Goal: Information Seeking & Learning: Find specific fact

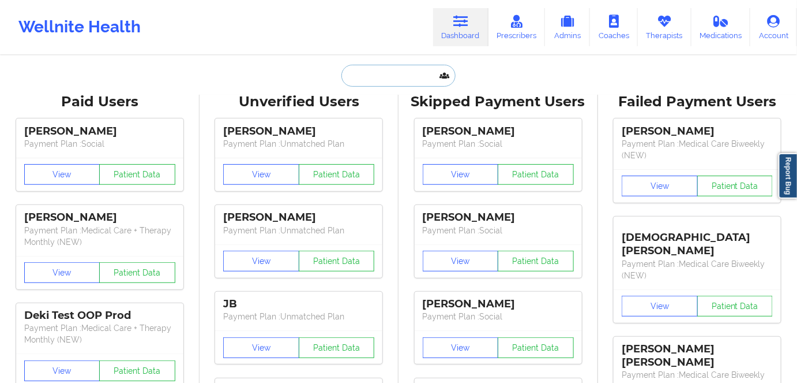
click at [376, 73] on input "text" at bounding box center [399, 76] width 114 height 22
paste input "[PERSON_NAME]"
type input "[PERSON_NAME]"
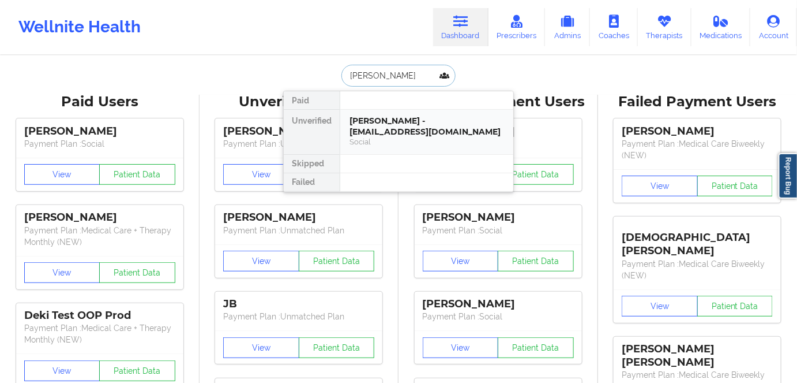
click at [386, 132] on div "[PERSON_NAME] - [EMAIL_ADDRESS][DOMAIN_NAME]" at bounding box center [427, 125] width 155 height 21
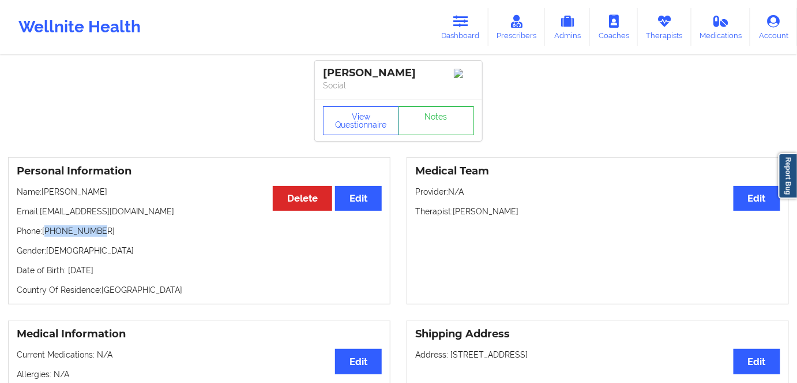
drag, startPoint x: 101, startPoint y: 233, endPoint x: 50, endPoint y: 234, distance: 51.4
click at [47, 235] on p "Phone: [PHONE_NUMBER]" at bounding box center [199, 231] width 365 height 12
copy p "14074856250"
click at [463, 17] on icon at bounding box center [461, 21] width 15 height 13
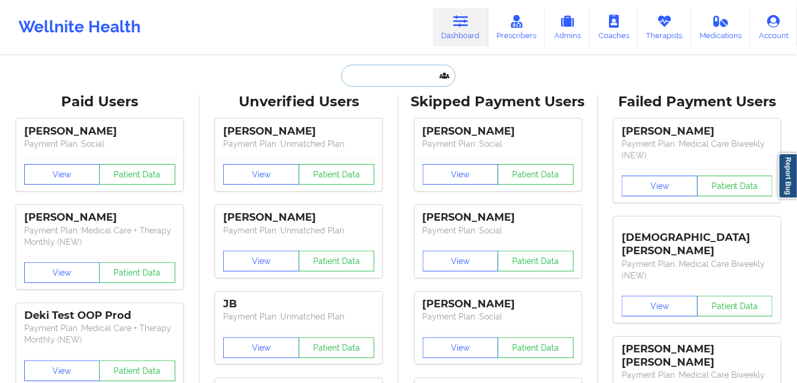
click at [391, 74] on input "text" at bounding box center [399, 76] width 114 height 22
paste input "[PERSON_NAME]"
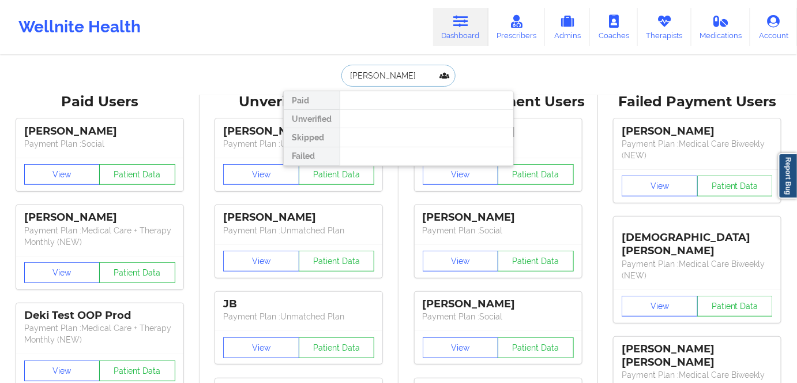
type input "[PERSON_NAME]"
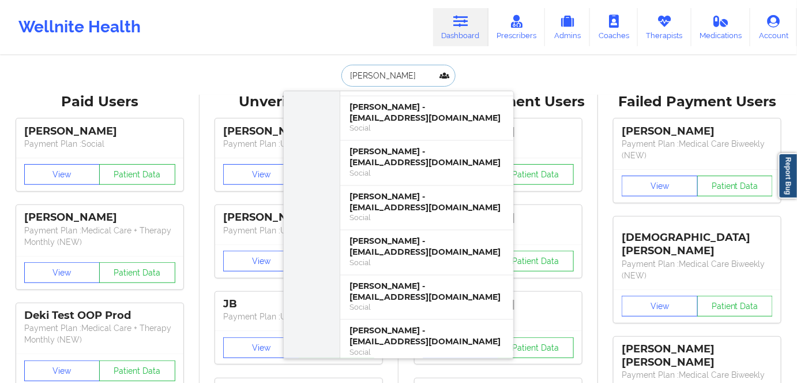
scroll to position [3776, 0]
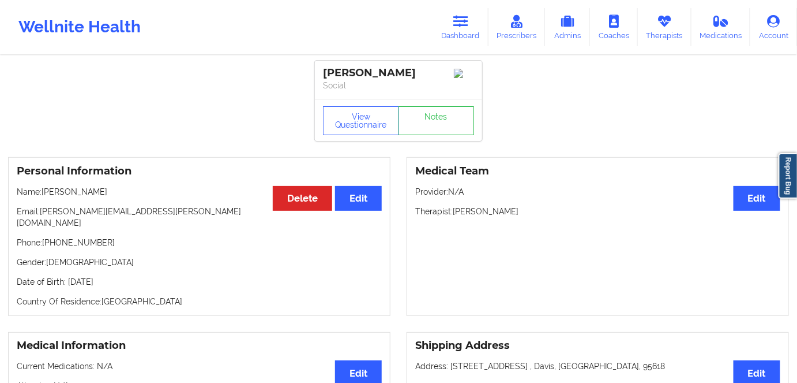
drag, startPoint x: 117, startPoint y: 190, endPoint x: 42, endPoint y: 194, distance: 75.2
click at [42, 194] on p "Name: [PERSON_NAME]" at bounding box center [199, 192] width 365 height 12
copy p "[PERSON_NAME]"
click at [454, 29] on link "Dashboard" at bounding box center [460, 27] width 55 height 38
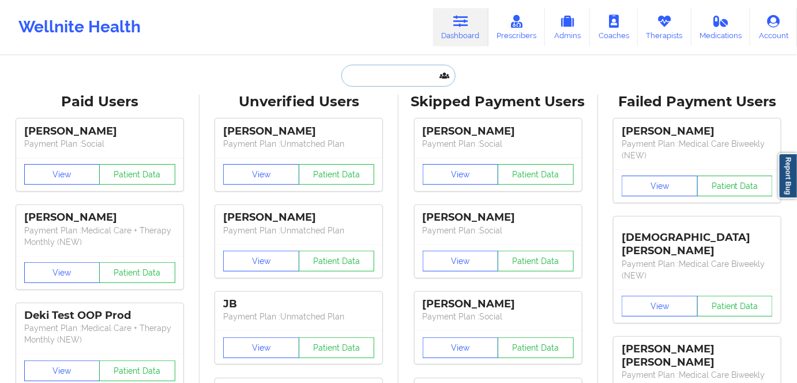
click at [376, 81] on input "text" at bounding box center [399, 76] width 114 height 22
paste input "[PERSON_NAME]"
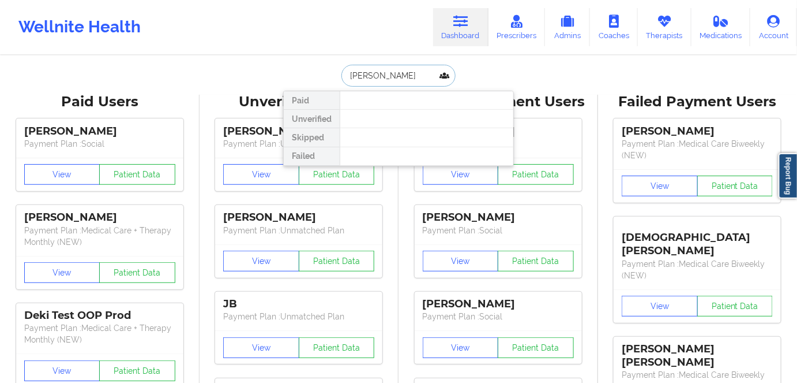
drag, startPoint x: 378, startPoint y: 74, endPoint x: 308, endPoint y: 74, distance: 70.4
click at [308, 74] on div "[PERSON_NAME] Paid Unverified Skipped Failed" at bounding box center [398, 76] width 231 height 22
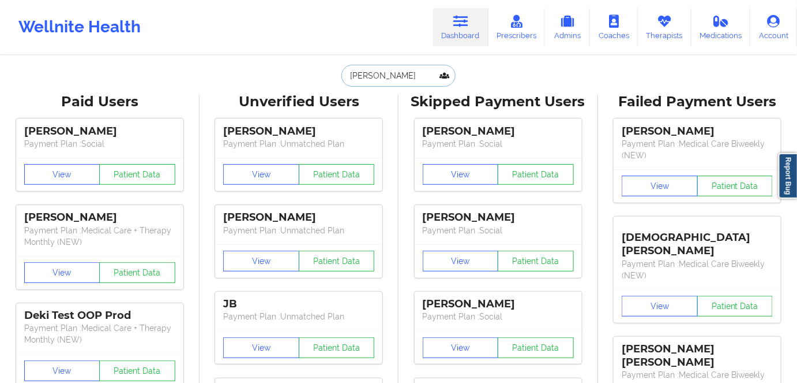
type input "colon"
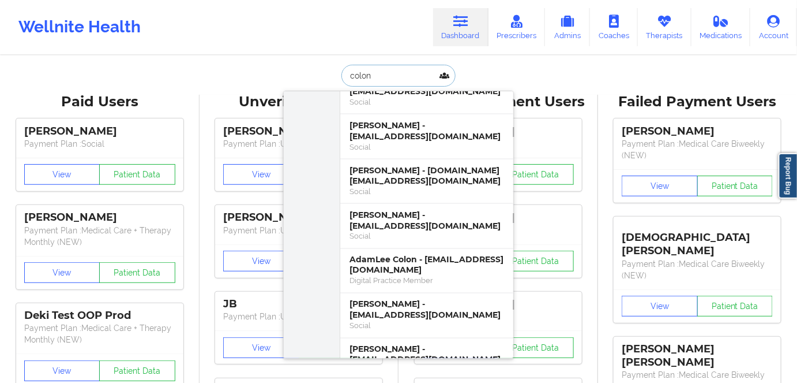
scroll to position [577, 0]
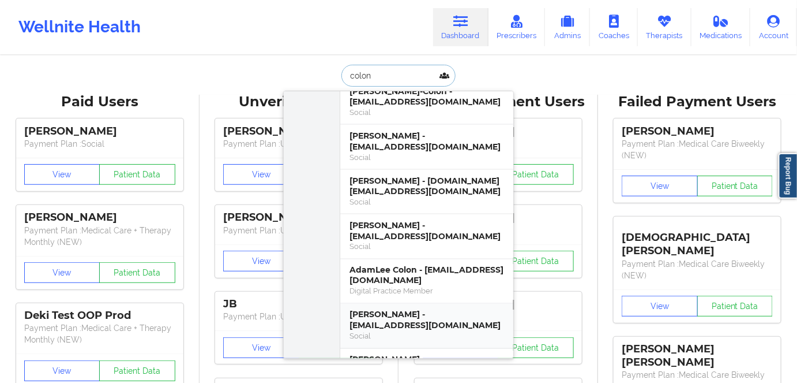
click at [398, 309] on div "[PERSON_NAME] - [EMAIL_ADDRESS][DOMAIN_NAME]" at bounding box center [427, 319] width 155 height 21
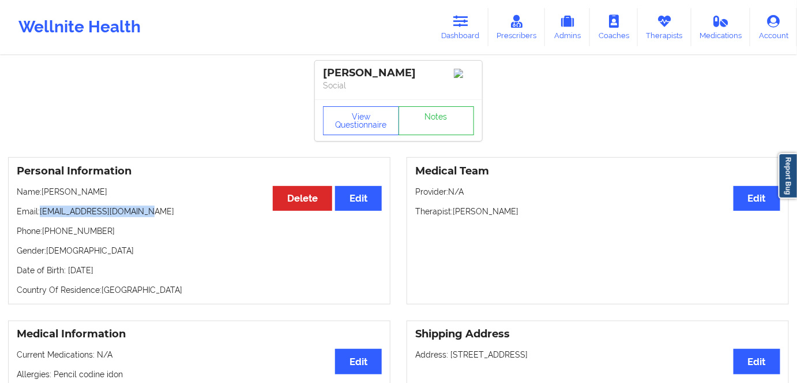
drag, startPoint x: 157, startPoint y: 217, endPoint x: 40, endPoint y: 215, distance: 116.6
click at [40, 215] on p "Email: [EMAIL_ADDRESS][DOMAIN_NAME]" at bounding box center [199, 211] width 365 height 12
copy p "[EMAIL_ADDRESS][DOMAIN_NAME]"
drag, startPoint x: 112, startPoint y: 233, endPoint x: 44, endPoint y: 235, distance: 68.1
click at [44, 235] on p "Phone: [PHONE_NUMBER]" at bounding box center [199, 231] width 365 height 12
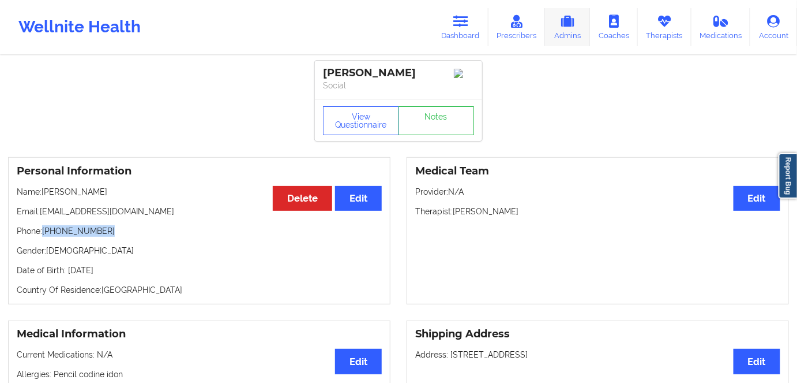
copy p "[PHONE_NUMBER]"
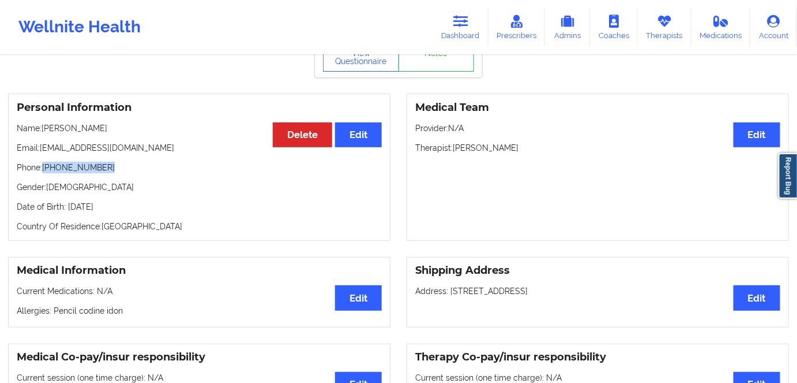
scroll to position [157, 0]
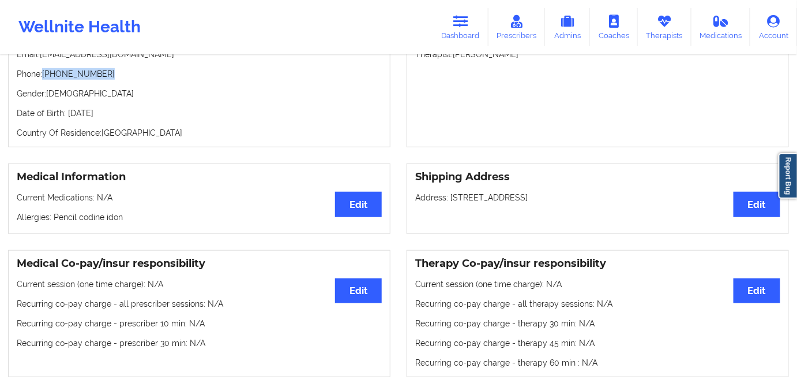
drag, startPoint x: 600, startPoint y: 202, endPoint x: 450, endPoint y: 201, distance: 150.0
click at [450, 201] on p "Address: [STREET_ADDRESS]" at bounding box center [597, 198] width 365 height 12
copy p "[STREET_ADDRESS]"
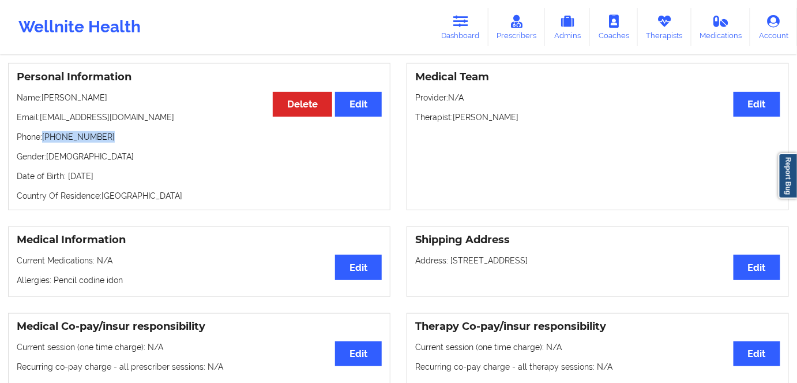
scroll to position [0, 0]
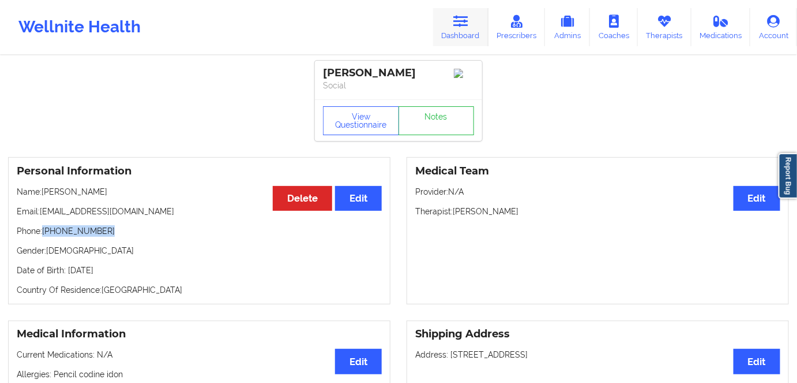
click at [463, 24] on icon at bounding box center [461, 21] width 15 height 13
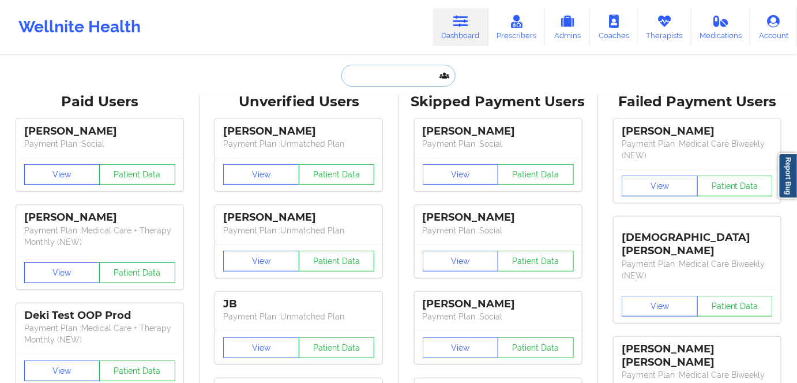
click at [394, 76] on input "text" at bounding box center [399, 76] width 114 height 22
paste input "Sellers"
type input "Sellers"
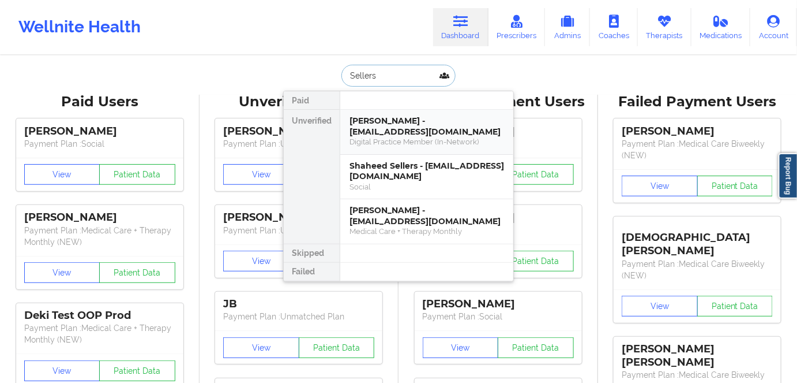
click at [367, 128] on div "[PERSON_NAME] - [EMAIL_ADDRESS][DOMAIN_NAME]" at bounding box center [427, 125] width 155 height 21
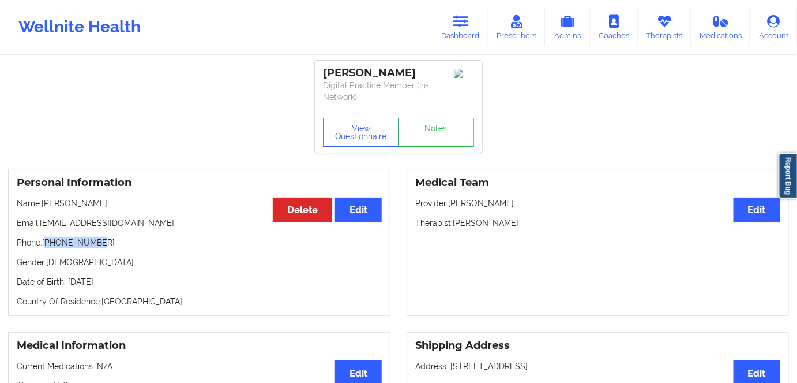
drag, startPoint x: 104, startPoint y: 243, endPoint x: 46, endPoint y: 240, distance: 58.4
click at [46, 240] on p "Phone: [PHONE_NUMBER]" at bounding box center [199, 243] width 365 height 12
copy p "14694280985"
drag, startPoint x: 135, startPoint y: 222, endPoint x: 42, endPoint y: 227, distance: 93.6
click at [42, 227] on p "Email: [EMAIL_ADDRESS][DOMAIN_NAME]" at bounding box center [199, 223] width 365 height 12
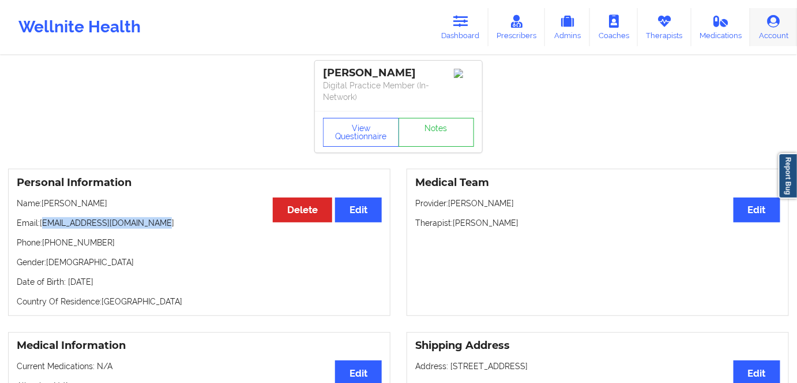
copy p "[EMAIL_ADDRESS][DOMAIN_NAME]"
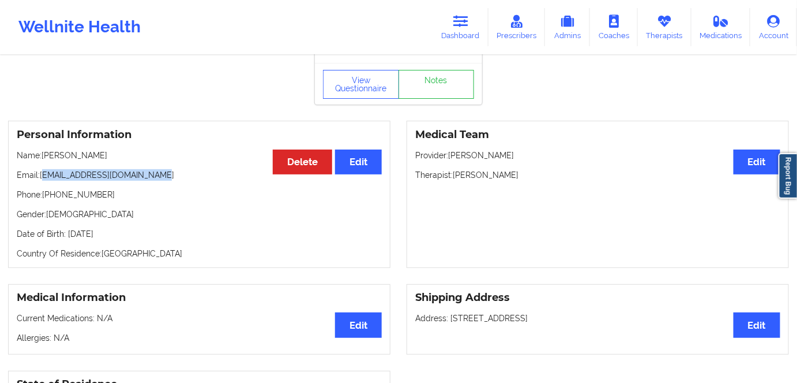
scroll to position [104, 0]
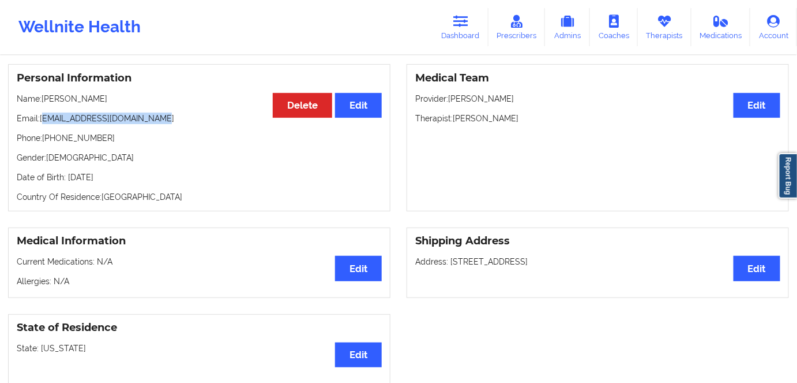
drag, startPoint x: 618, startPoint y: 262, endPoint x: 448, endPoint y: 261, distance: 169.6
click at [448, 261] on p "Address: [STREET_ADDRESS]" at bounding box center [597, 262] width 365 height 12
copy p "[STREET_ADDRESS]"
click at [451, 27] on link "Dashboard" at bounding box center [460, 27] width 55 height 38
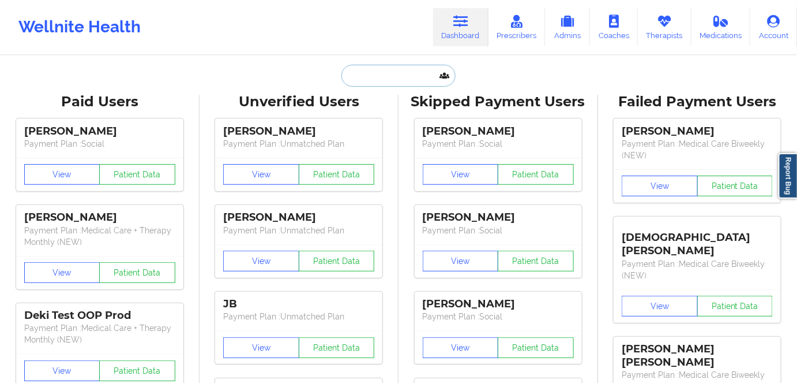
click at [389, 72] on input "text" at bounding box center [399, 76] width 114 height 22
paste input "[PERSON_NAME]"
type input "[PERSON_NAME]"
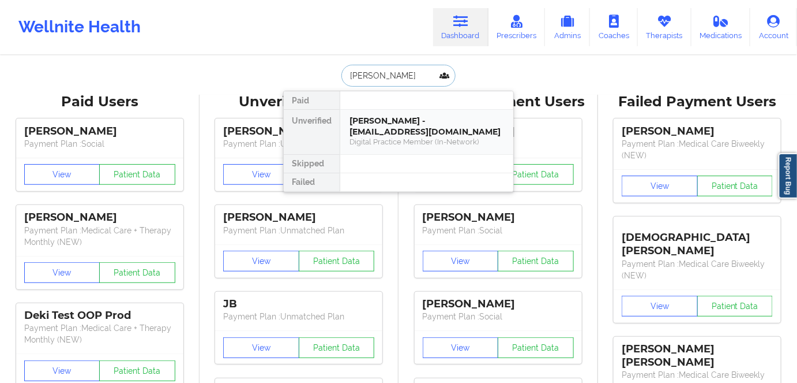
click at [385, 129] on div "[PERSON_NAME] - [EMAIL_ADDRESS][DOMAIN_NAME]" at bounding box center [427, 125] width 155 height 21
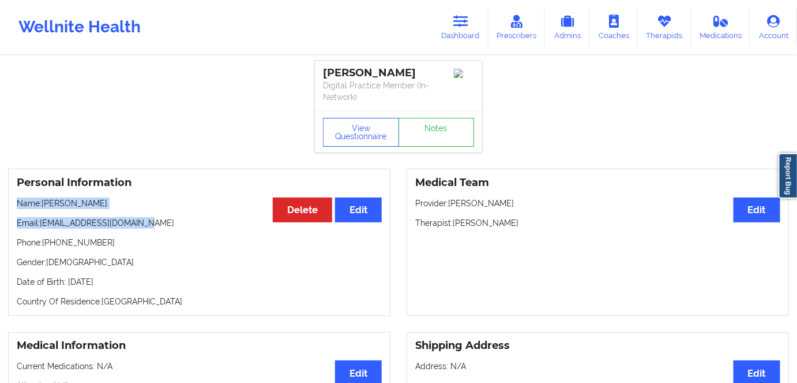
drag, startPoint x: 162, startPoint y: 219, endPoint x: 10, endPoint y: 205, distance: 152.4
click at [10, 205] on div "Personal Information Edit Delete Name: [PERSON_NAME] Email: [EMAIL_ADDRESS][DOM…" at bounding box center [199, 241] width 383 height 147
copy div "Name: [PERSON_NAME] Email: [EMAIL_ADDRESS][DOMAIN_NAME]"
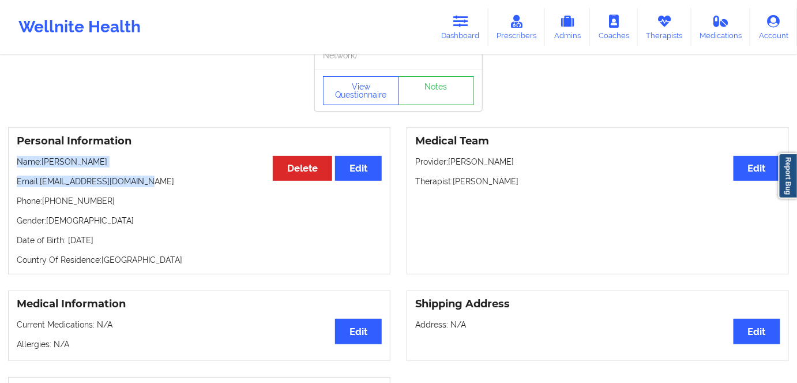
scroll to position [104, 0]
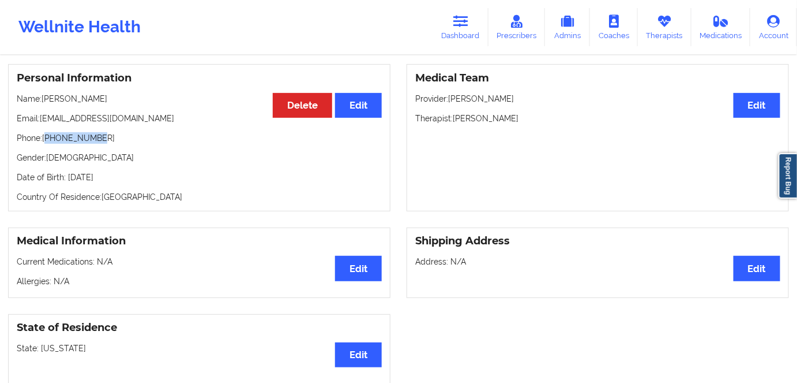
drag, startPoint x: 87, startPoint y: 137, endPoint x: 47, endPoint y: 139, distance: 39.8
click at [47, 139] on p "Phone: [PHONE_NUMBER]" at bounding box center [199, 138] width 365 height 12
copy p "13474554628"
